Goal: Transaction & Acquisition: Purchase product/service

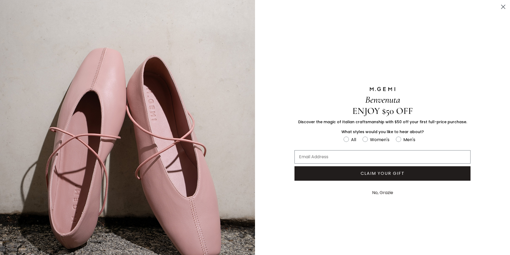
click at [502, 6] on icon "Close dialog" at bounding box center [504, 7] width 4 height 4
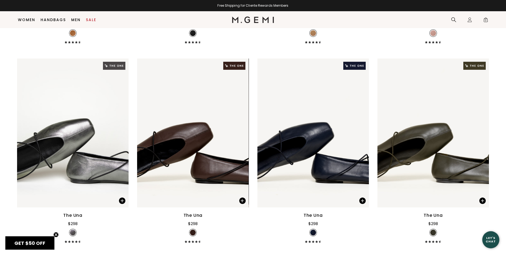
scroll to position [389, 0]
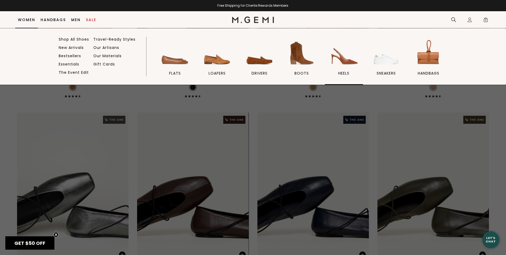
click at [343, 60] on img at bounding box center [344, 53] width 30 height 30
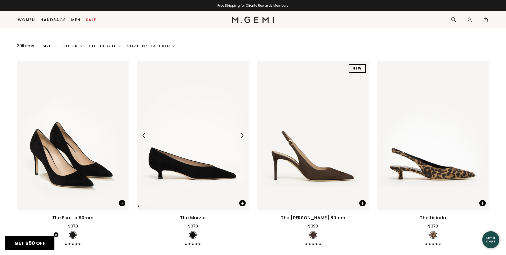
click at [241, 136] on img at bounding box center [242, 135] width 5 height 5
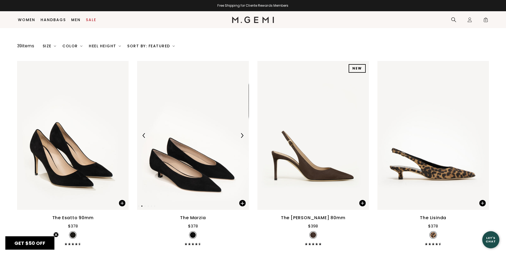
click at [241, 136] on img at bounding box center [242, 135] width 5 height 5
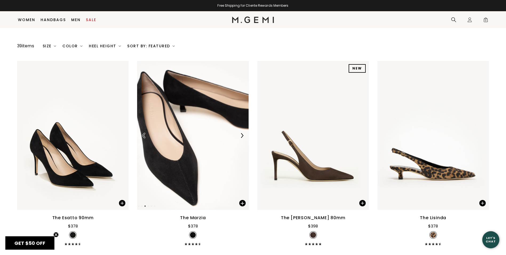
click at [241, 136] on img at bounding box center [242, 135] width 5 height 5
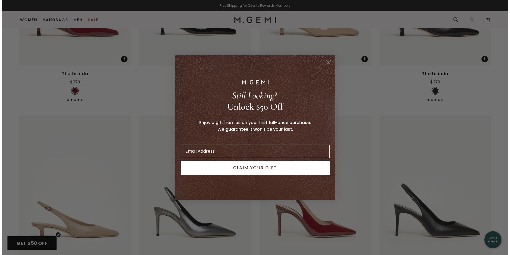
scroll to position [821, 0]
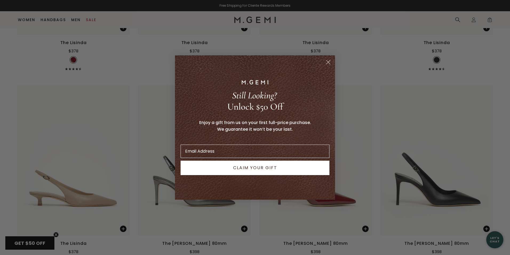
click at [328, 63] on circle "Close dialog" at bounding box center [328, 62] width 9 height 9
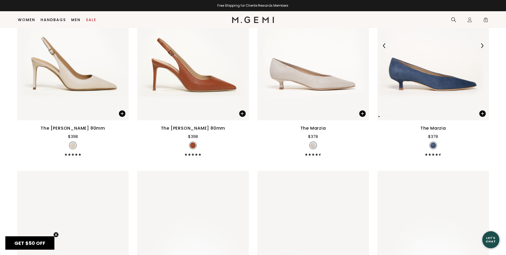
scroll to position [1110, 0]
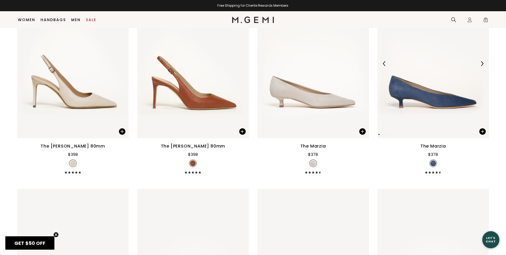
click at [482, 62] on img at bounding box center [482, 63] width 5 height 5
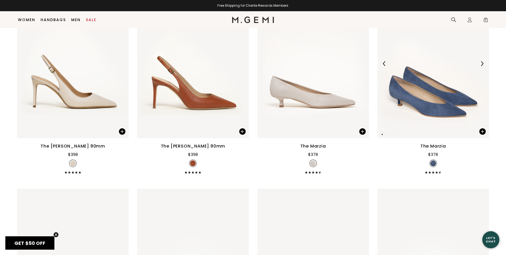
click at [482, 62] on img at bounding box center [482, 63] width 5 height 5
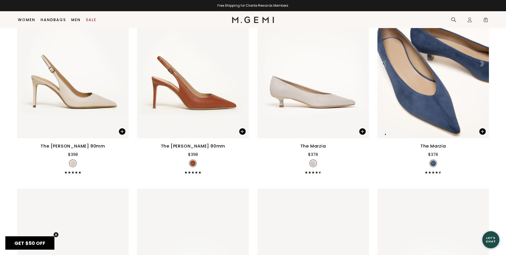
click at [482, 62] on img at bounding box center [482, 63] width 5 height 5
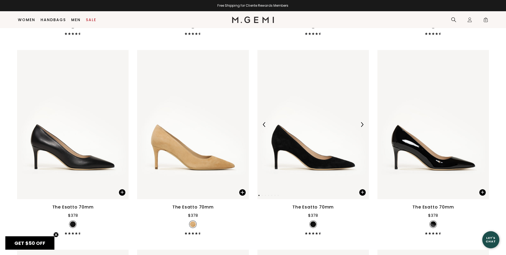
scroll to position [1457, 0]
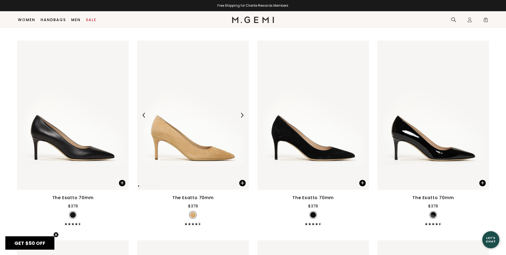
click at [244, 115] on img at bounding box center [242, 115] width 5 height 5
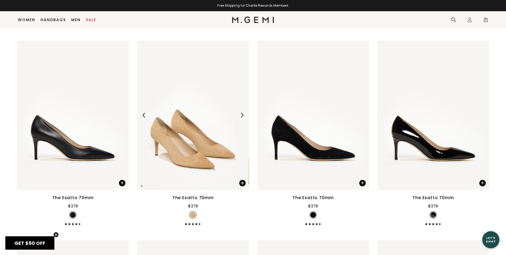
click at [244, 115] on img at bounding box center [242, 115] width 5 height 5
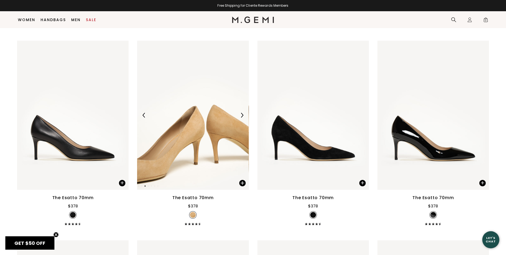
click at [244, 115] on img at bounding box center [242, 115] width 5 height 5
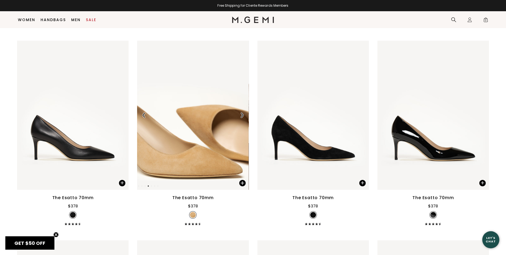
click at [244, 115] on img at bounding box center [242, 115] width 5 height 5
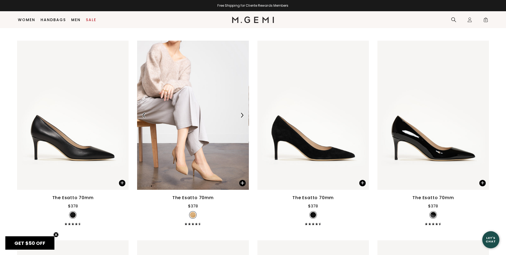
click at [244, 115] on img at bounding box center [242, 115] width 5 height 5
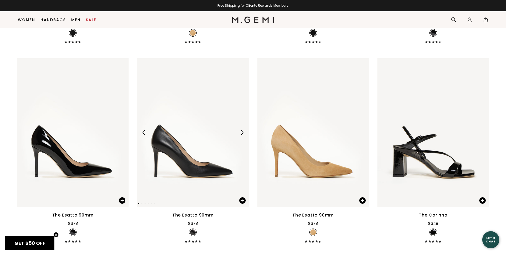
scroll to position [1644, 0]
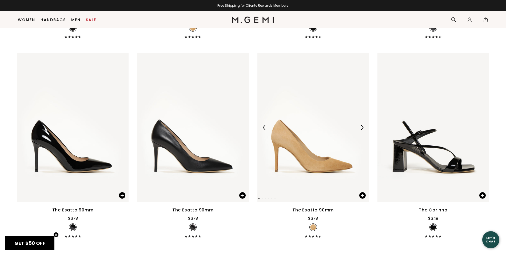
click at [364, 127] on img at bounding box center [362, 127] width 5 height 5
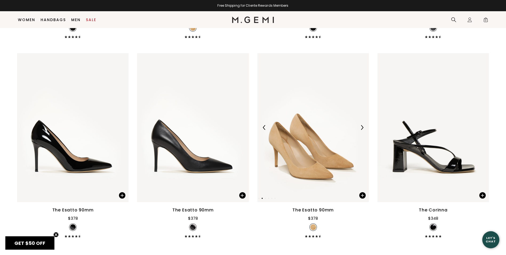
click at [364, 127] on img at bounding box center [362, 127] width 5 height 5
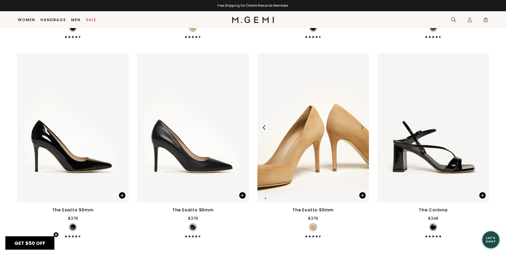
click at [364, 127] on img at bounding box center [362, 127] width 5 height 5
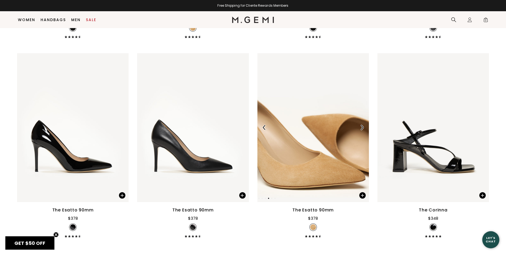
click at [364, 127] on img at bounding box center [362, 127] width 5 height 5
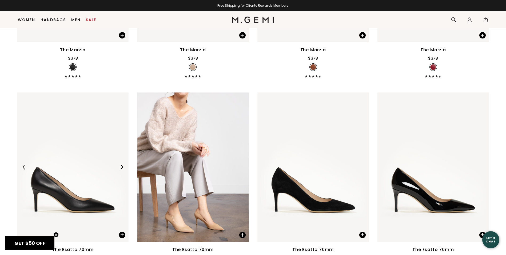
scroll to position [1404, 0]
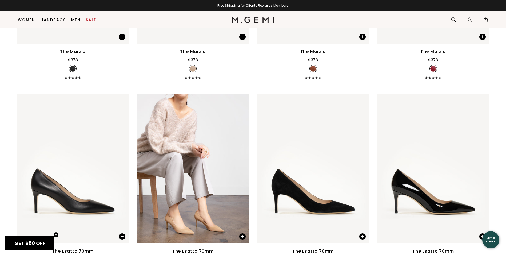
click at [89, 20] on link "Sale" at bounding box center [91, 20] width 10 height 4
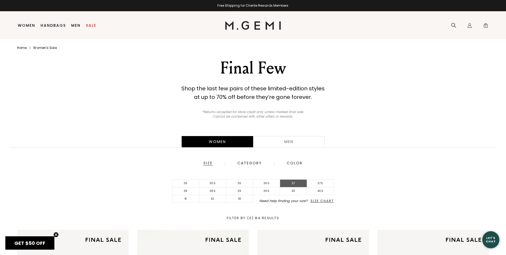
click at [283, 180] on li "37" at bounding box center [293, 183] width 27 height 8
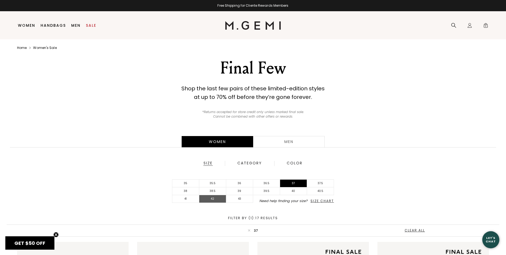
scroll to position [20, 0]
